Goal: Task Accomplishment & Management: Manage account settings

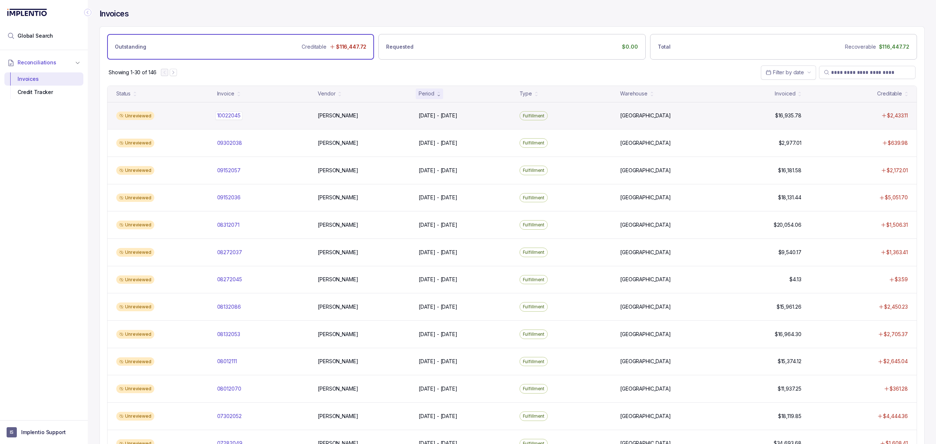
click at [238, 116] on p "10022045" at bounding box center [228, 116] width 27 height 8
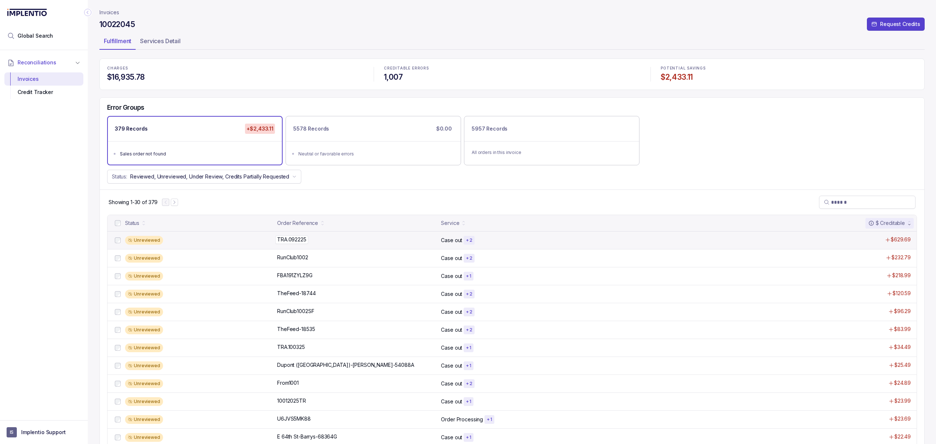
click at [297, 242] on p "TRA.092225" at bounding box center [291, 240] width 33 height 8
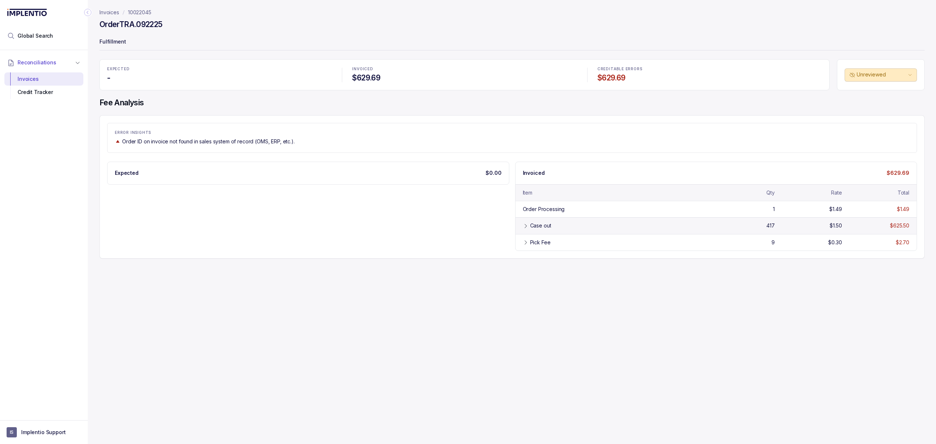
click at [568, 226] on div "Case out" at bounding box center [618, 225] width 177 height 7
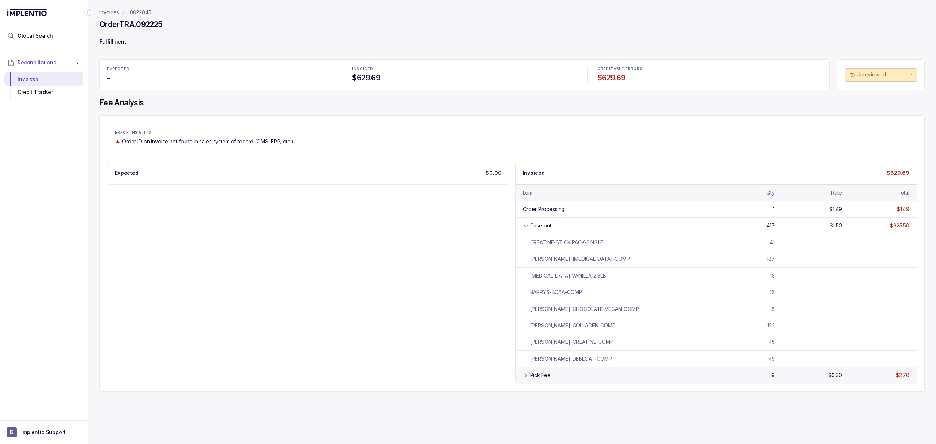
click at [552, 377] on div "Pick Fee" at bounding box center [618, 375] width 177 height 7
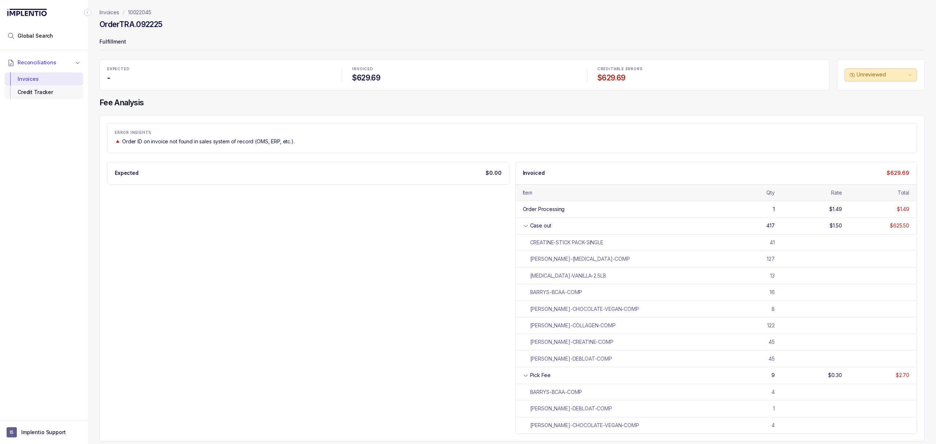
click at [35, 90] on div "Credit Tracker" at bounding box center [43, 92] width 67 height 13
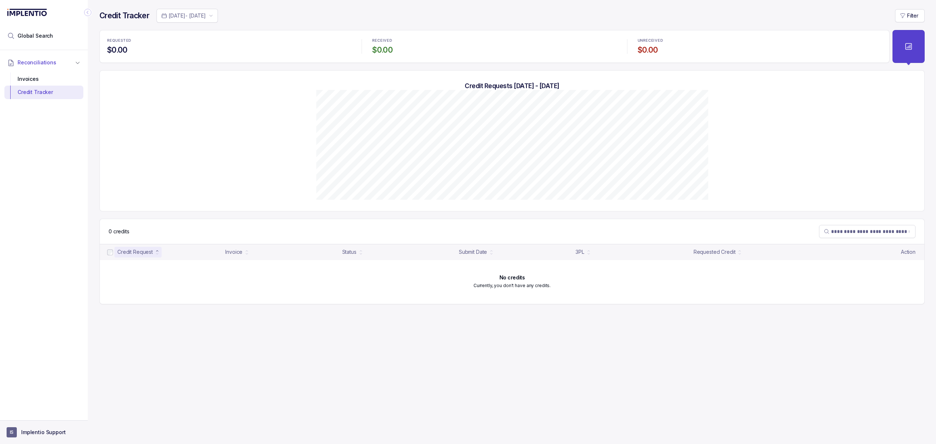
click at [37, 435] on p "Implentio Support" at bounding box center [43, 432] width 45 height 7
click at [42, 414] on p "Logout" at bounding box center [48, 416] width 61 height 7
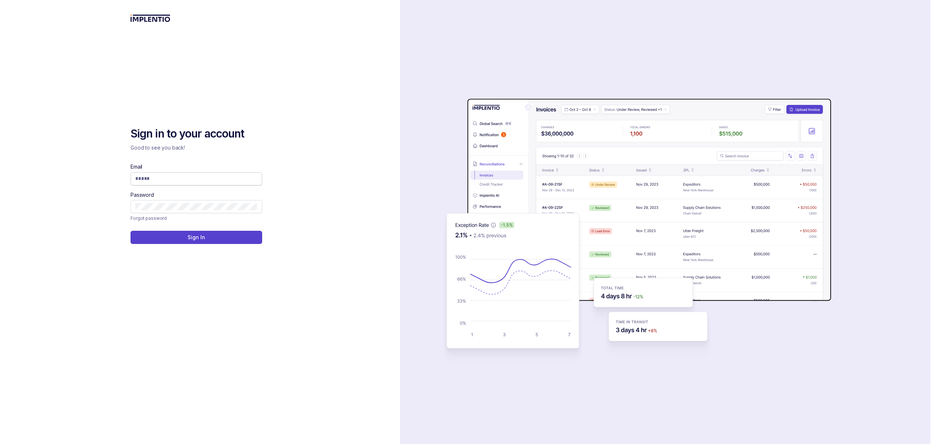
click at [197, 179] on input "Email" at bounding box center [196, 178] width 122 height 7
type input "**********"
